Goal: Information Seeking & Learning: Find specific fact

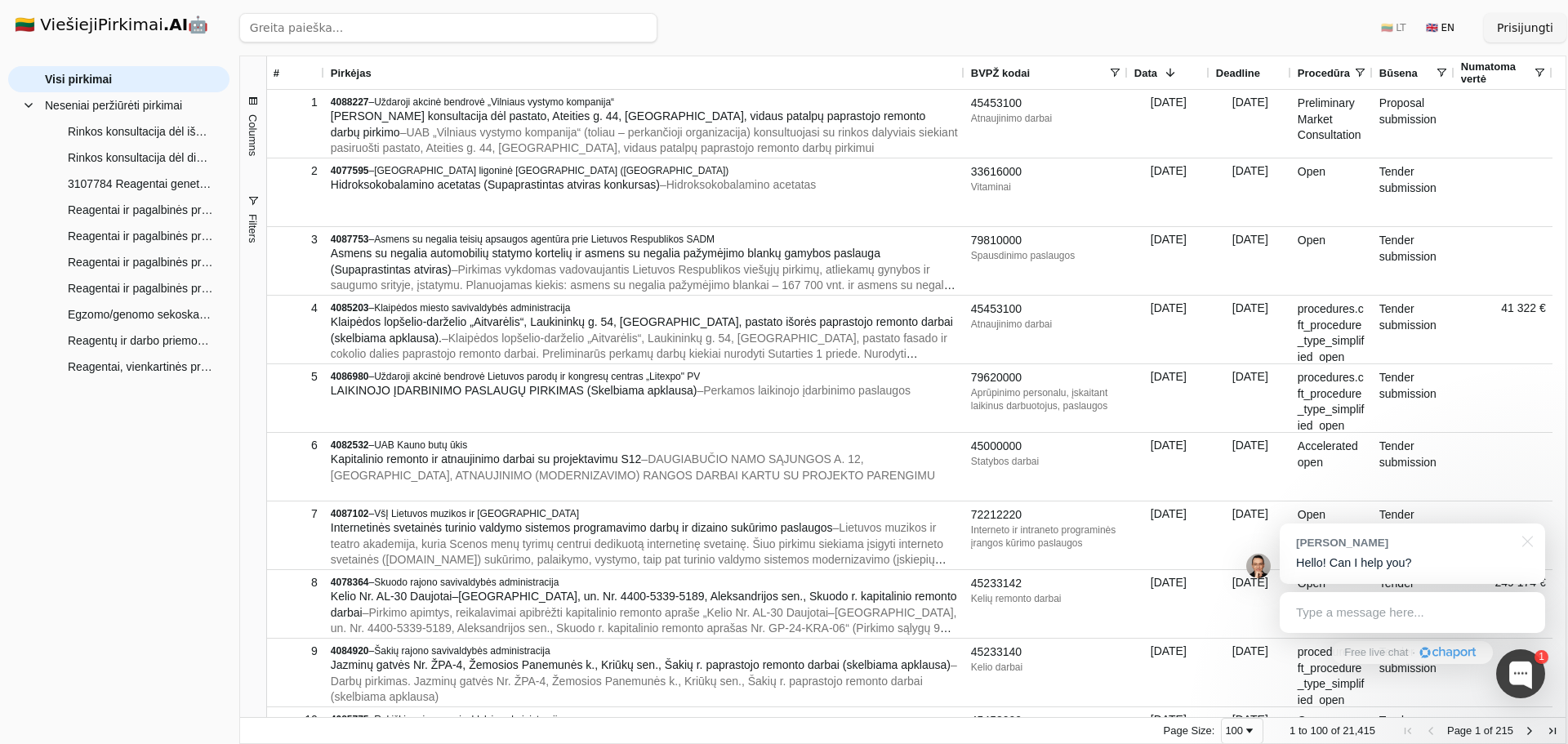
click at [326, 27] on input "search" at bounding box center [449, 28] width 419 height 29
click button "Ieškoti" at bounding box center [625, 28] width 64 height 29
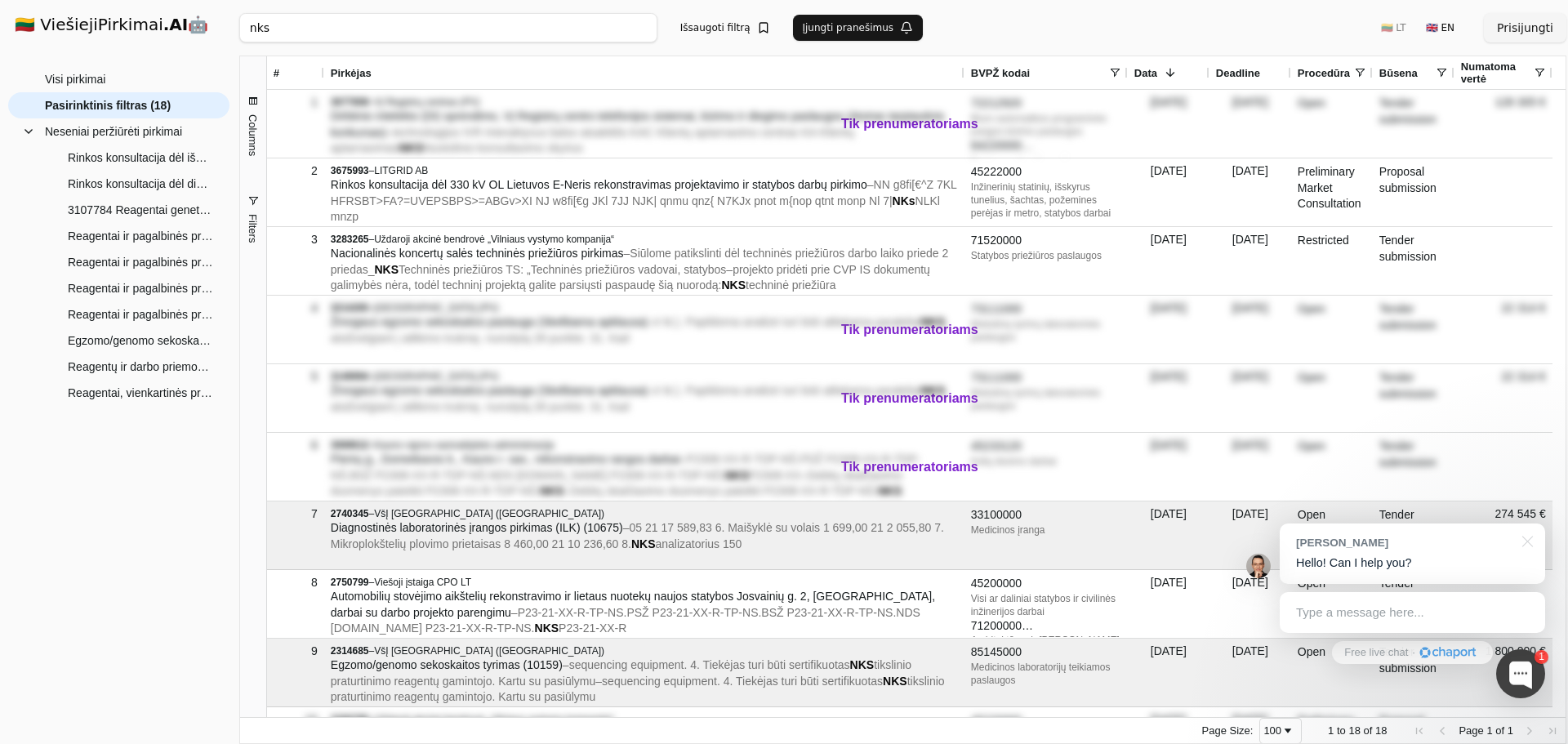
drag, startPoint x: 164, startPoint y: -14, endPoint x: 104, endPoint y: -22, distance: 60.5
click at [104, 0] on html "🇱🇹 ViešiejiPirkimai .AI 🤖 Prisijungti Group Visi pirkimai Neseniai peržiūrėti p…" at bounding box center [784, 372] width 1568 height 744
type input "2008583"
click button "Ieškoti" at bounding box center [625, 28] width 64 height 29
